Goal: Find specific fact: Find specific fact

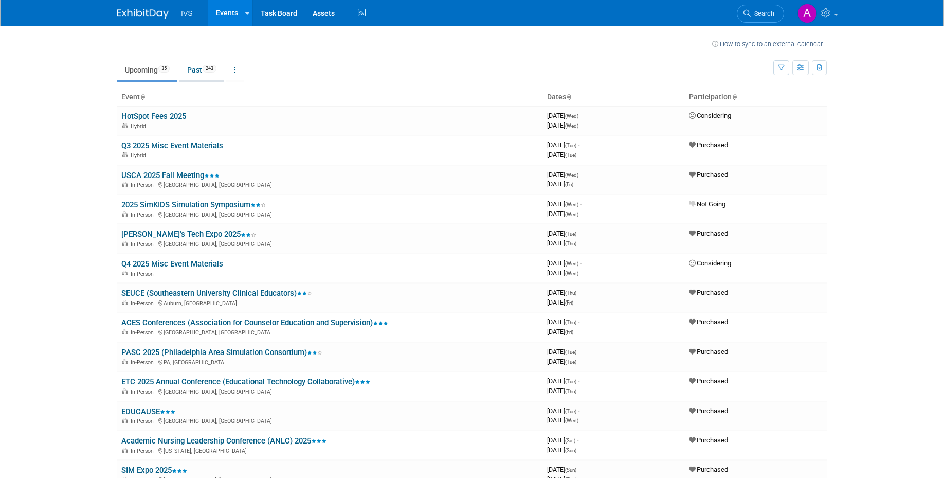
click at [218, 73] on link "Past 243" at bounding box center [201, 70] width 45 height 20
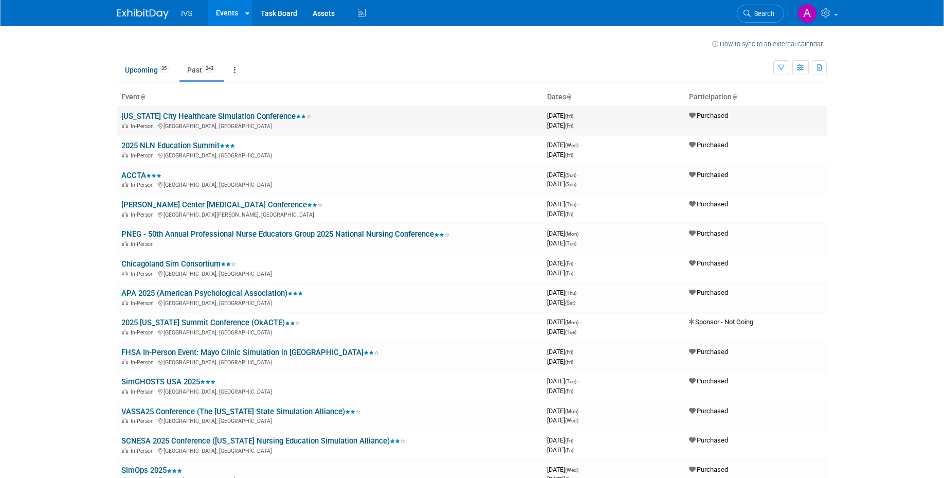
click at [214, 116] on link "[US_STATE] City Healthcare Simulation Conference" at bounding box center [216, 116] width 190 height 9
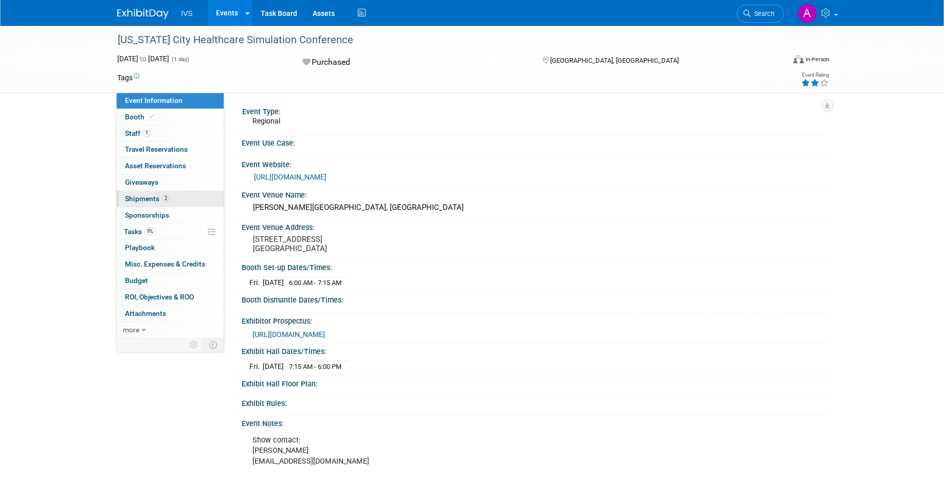
click at [157, 197] on span "Shipments 2" at bounding box center [147, 198] width 45 height 8
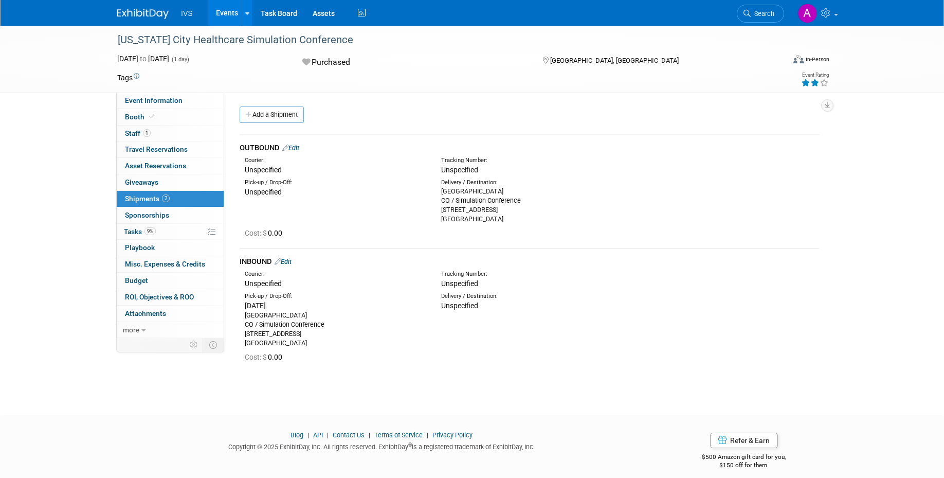
drag, startPoint x: 243, startPoint y: 335, endPoint x: 317, endPoint y: 333, distance: 74.6
click at [317, 333] on div "Pick-up / Drop-Off: Mon. Sep 22, 2025 Johnson County Community College Warehous…" at bounding box center [335, 320] width 196 height 56
copy div "12345 College BLVD"
click at [306, 344] on div "Johnson County Community College Warehouse CO / Simulation Conference 12345 Col…" at bounding box center [335, 329] width 181 height 37
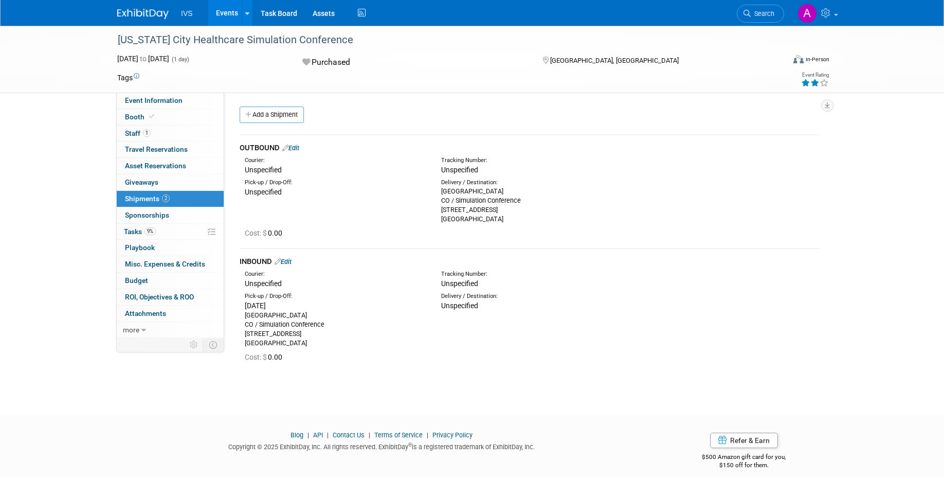
copy div "66210"
drag, startPoint x: 343, startPoint y: 321, endPoint x: 243, endPoint y: 314, distance: 100.0
click at [243, 314] on div "Pick-up / Drop-Off: Mon. Sep 22, 2025 Johnson County Community College Warehous…" at bounding box center [335, 320] width 196 height 56
copy div "Johnson County Community College Warehouse"
click at [185, 139] on link "1 Staff 1" at bounding box center [170, 133] width 107 height 16
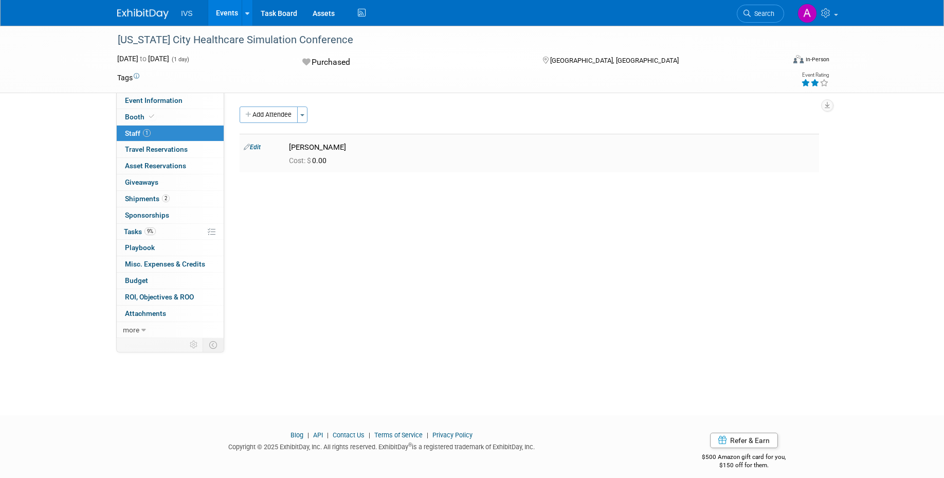
drag, startPoint x: 327, startPoint y: 147, endPoint x: 289, endPoint y: 150, distance: 38.1
click at [289, 150] on div "Jacob Diaz" at bounding box center [552, 146] width 542 height 12
copy div "Jacob Diaz"
click at [170, 196] on link "2 Shipments 2" at bounding box center [170, 199] width 107 height 16
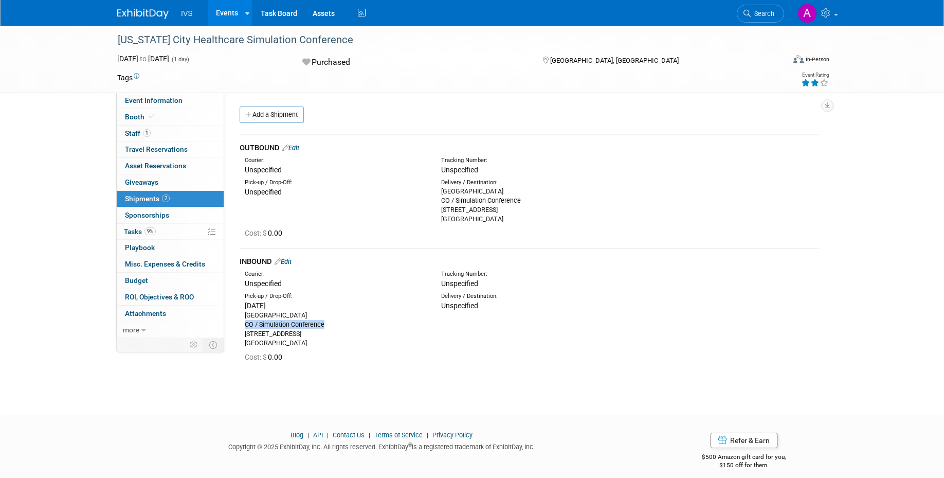
drag, startPoint x: 329, startPoint y: 325, endPoint x: 239, endPoint y: 326, distance: 89.5
click at [239, 326] on div "Pick-up / Drop-Off: Mon. Sep 22, 2025 Johnson County Community College Warehous…" at bounding box center [335, 320] width 196 height 56
copy div "CO / Simulation Conference"
